Goal: Task Accomplishment & Management: Manage account settings

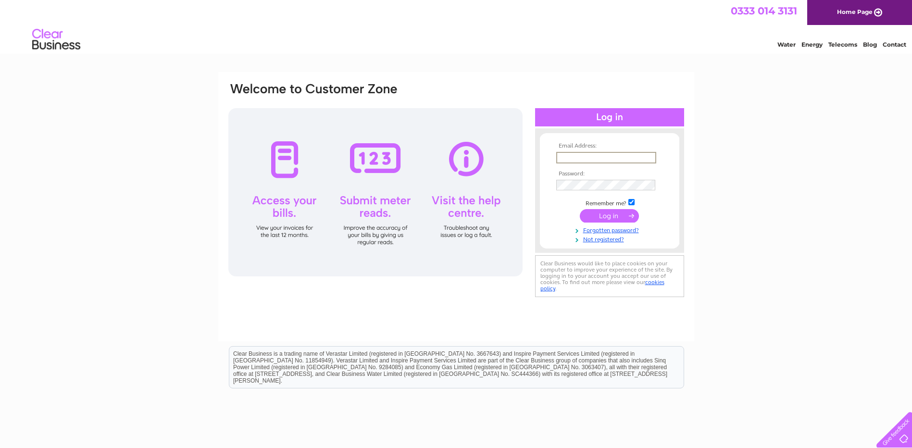
click at [567, 159] on input "text" at bounding box center [606, 158] width 100 height 12
type input "kal@allsopandpitts.co.uk"
click at [604, 216] on input "submit" at bounding box center [609, 214] width 59 height 13
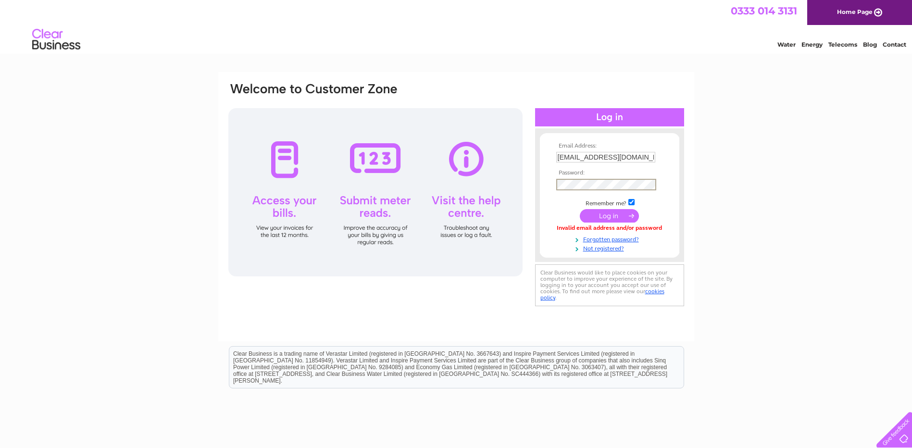
click at [547, 179] on form "Email Address: kal@allsopandpitts.co.uk Password:" at bounding box center [609, 198] width 139 height 110
click at [599, 215] on input "submit" at bounding box center [609, 214] width 59 height 13
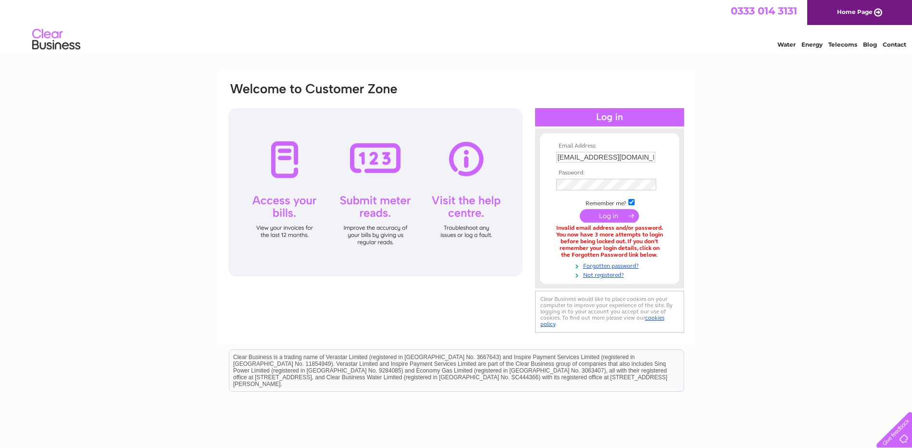
click at [618, 215] on input "submit" at bounding box center [609, 215] width 59 height 13
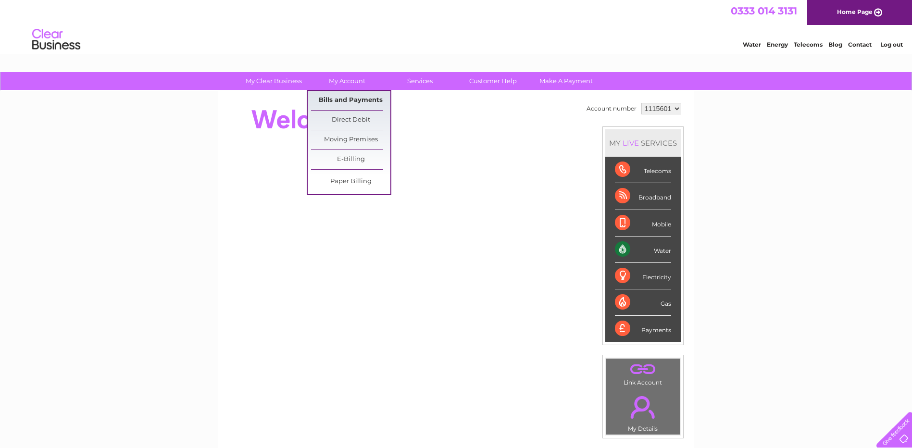
click at [349, 100] on link "Bills and Payments" at bounding box center [350, 100] width 79 height 19
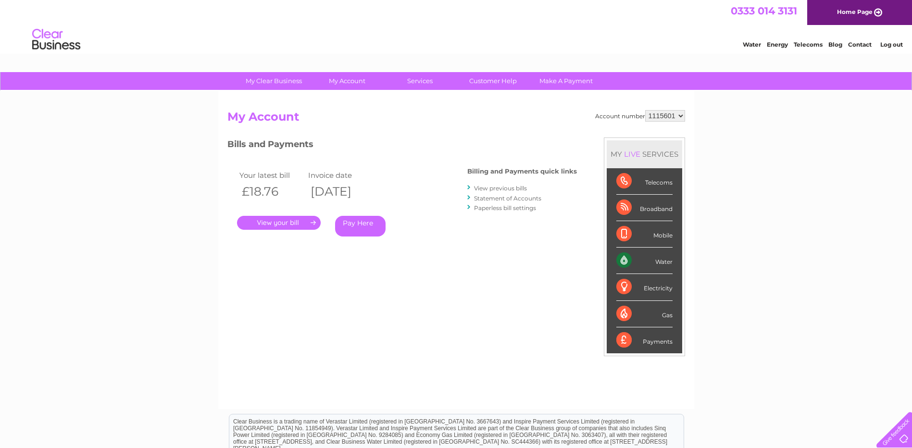
click at [283, 224] on link "." at bounding box center [279, 223] width 84 height 14
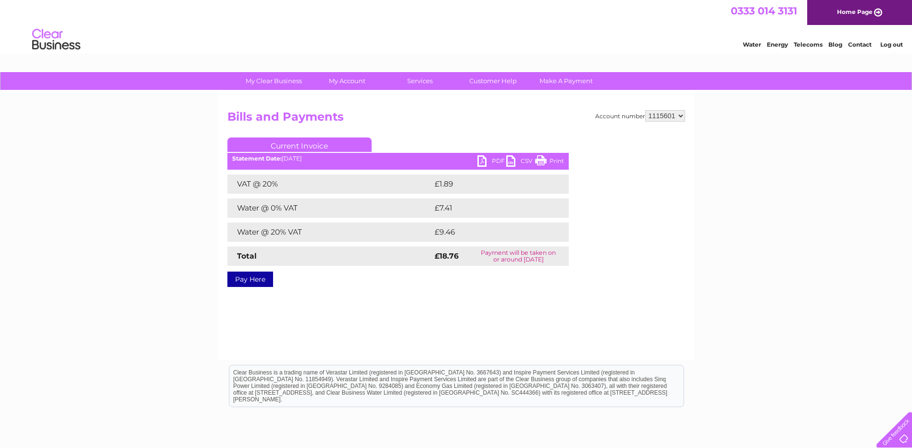
click at [493, 160] on link "PDF" at bounding box center [492, 162] width 29 height 14
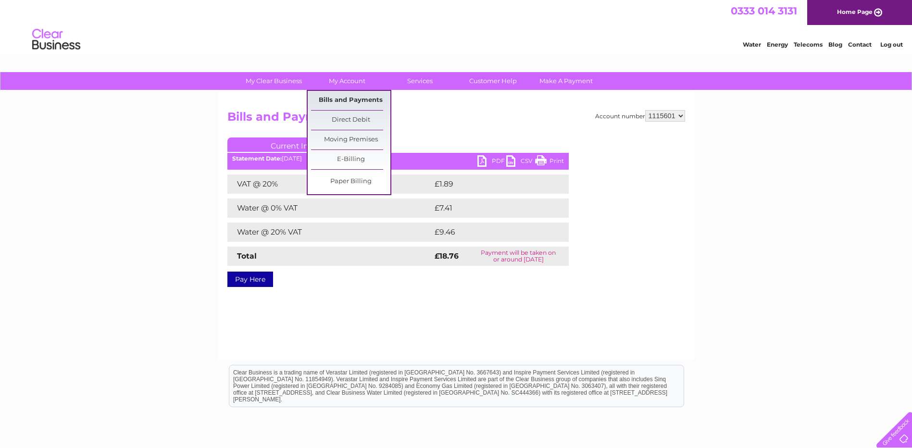
click at [348, 103] on link "Bills and Payments" at bounding box center [350, 100] width 79 height 19
click at [348, 99] on link "Bills and Payments" at bounding box center [350, 100] width 79 height 19
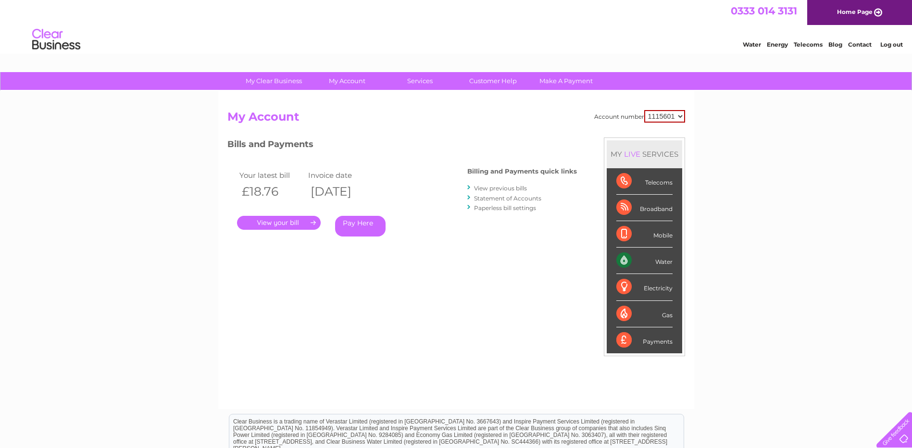
click at [517, 187] on link "View previous bills" at bounding box center [500, 188] width 53 height 7
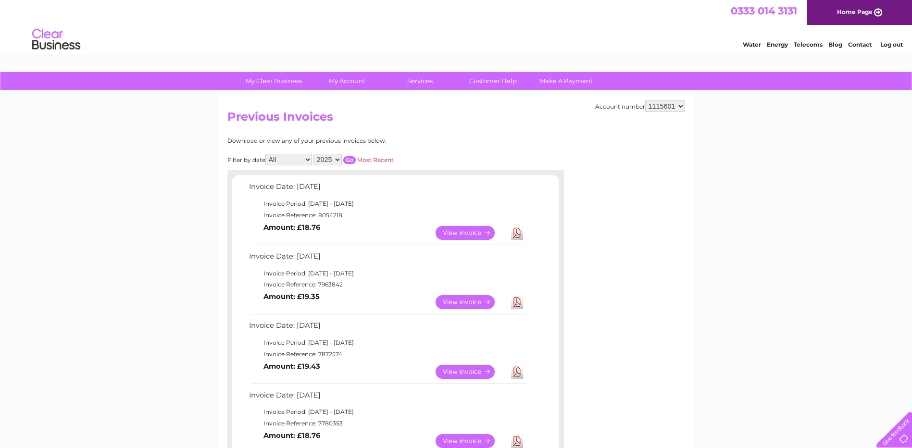
click at [467, 301] on link "View" at bounding box center [471, 302] width 71 height 14
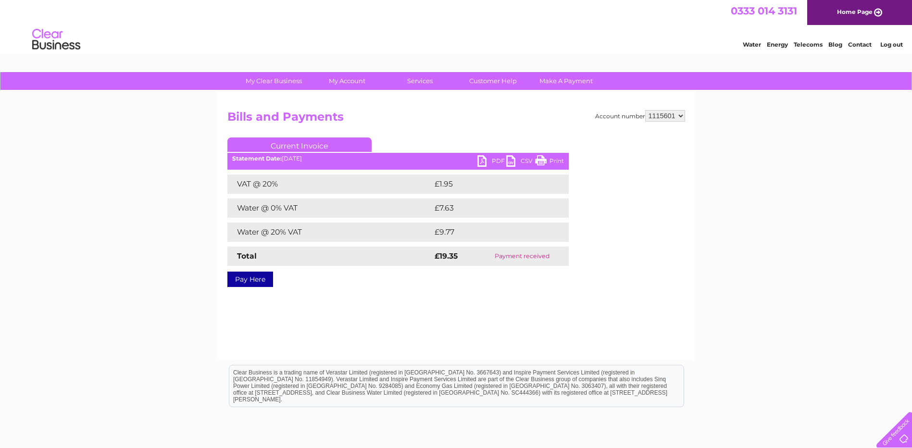
click at [487, 161] on link "PDF" at bounding box center [492, 162] width 29 height 14
click at [891, 43] on link "Log out" at bounding box center [892, 44] width 23 height 7
